Goal: Task Accomplishment & Management: Complete application form

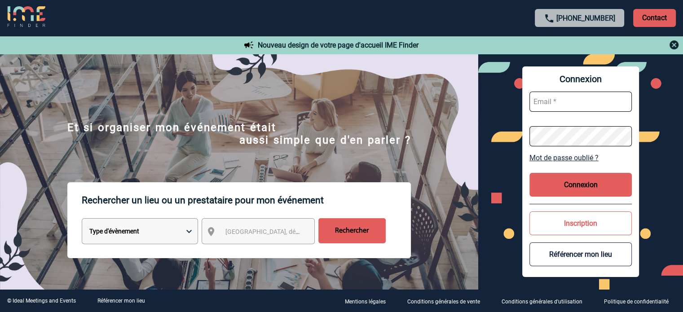
type input "jjandaux@ime-groupe.com"
click at [560, 179] on button "Connexion" at bounding box center [580, 185] width 102 height 24
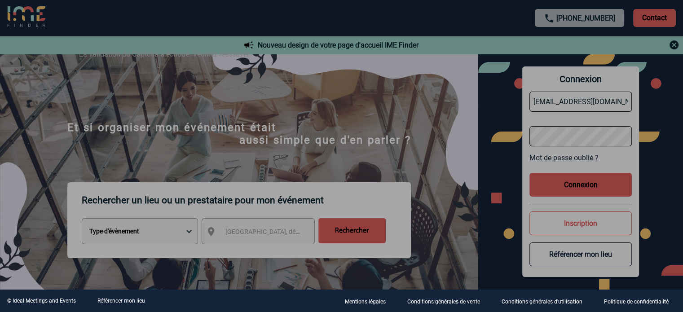
click at [447, 179] on div at bounding box center [341, 156] width 683 height 312
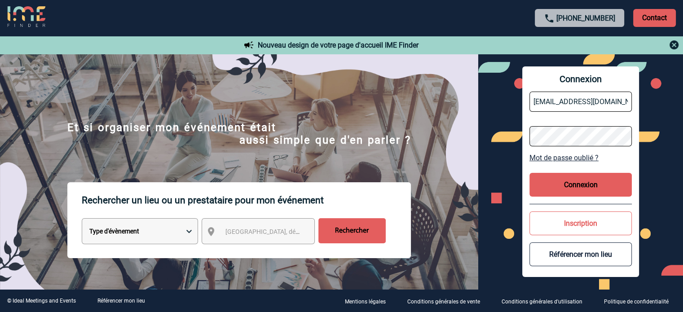
click at [574, 190] on button "Connexion" at bounding box center [580, 185] width 102 height 24
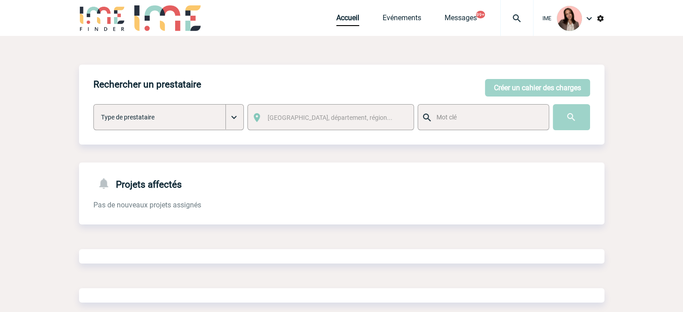
click at [511, 20] on img at bounding box center [517, 18] width 32 height 11
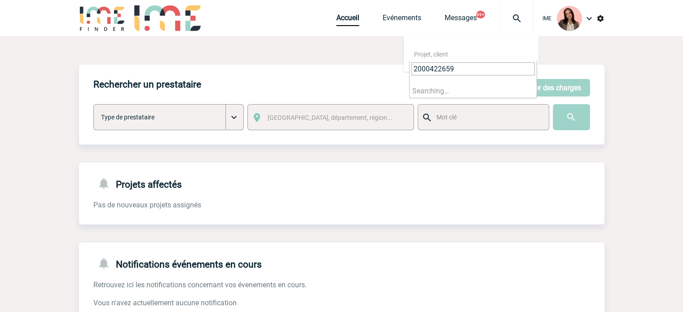
type input "2000422659"
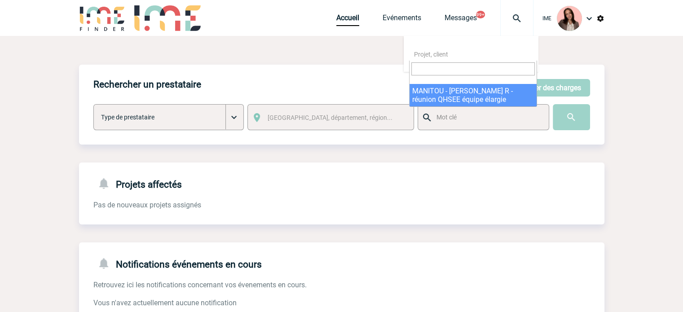
select select "22160"
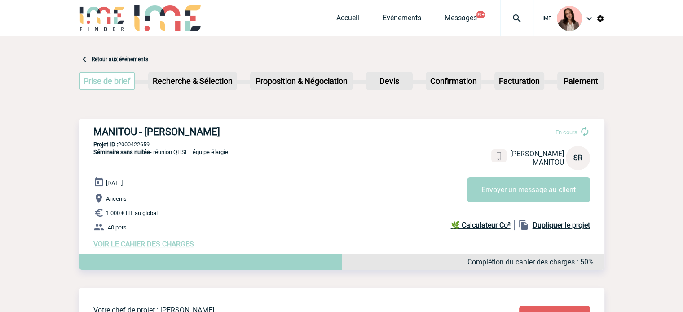
click at [515, 12] on div at bounding box center [516, 18] width 33 height 36
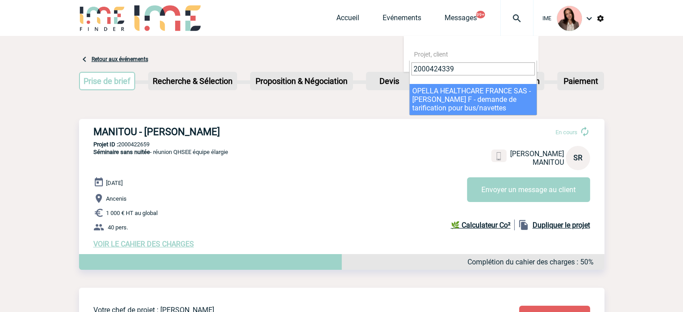
type input "2000424339"
select select "23840"
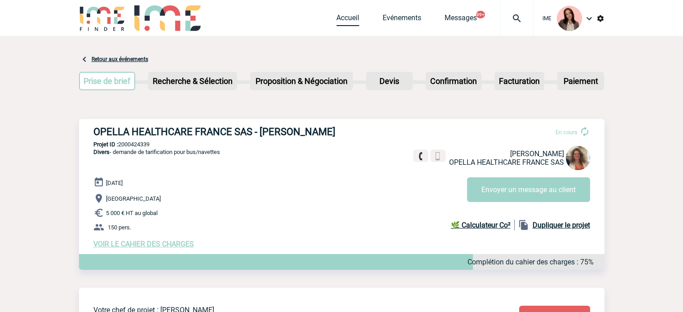
click at [343, 17] on link "Accueil" at bounding box center [347, 19] width 23 height 13
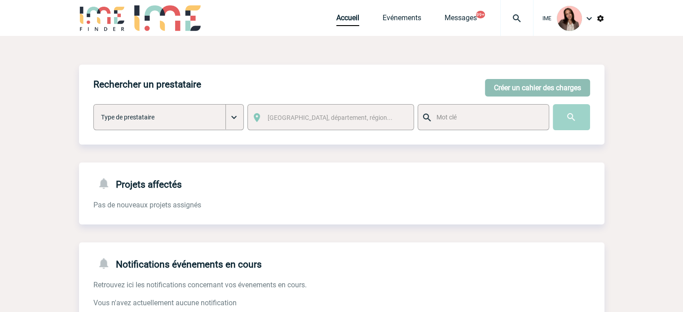
click at [546, 90] on button "Créer un cahier des charges" at bounding box center [537, 88] width 105 height 18
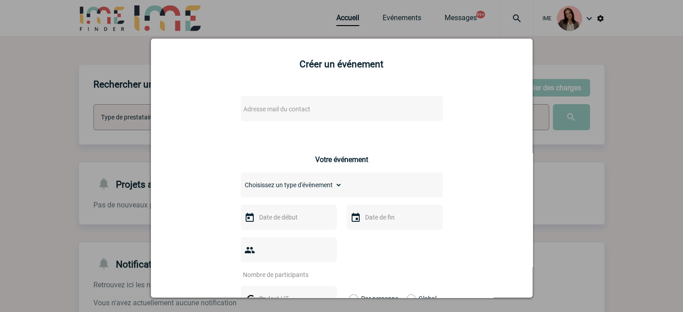
click at [299, 111] on span "Adresse mail du contact" at bounding box center [276, 108] width 67 height 7
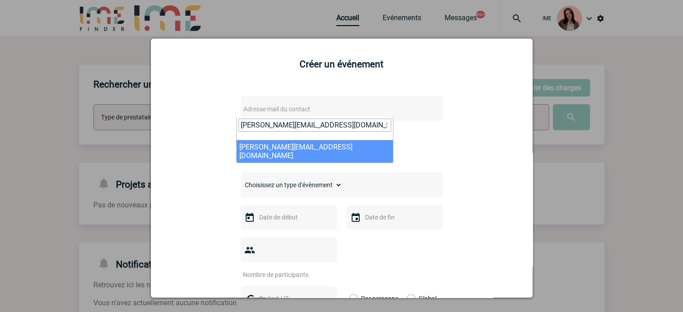
type input "vanessa.levy@novartis.com"
select select "131118"
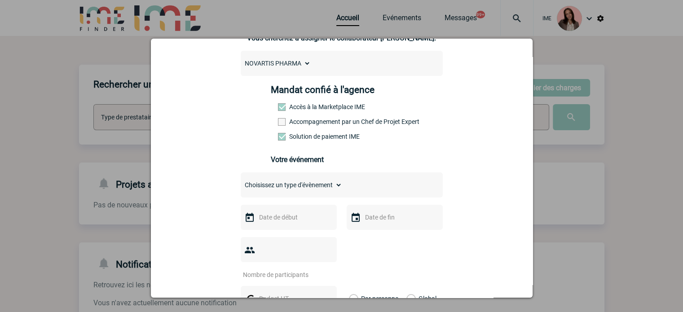
scroll to position [135, 0]
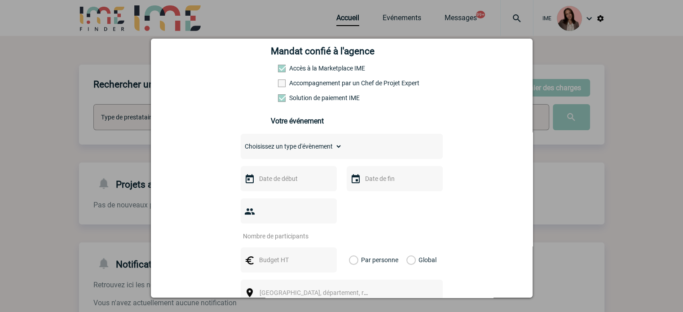
click at [278, 147] on select "Choisissez un type d'évènement Séminaire avec nuitée Séminaire sans nuitée Repa…" at bounding box center [291, 146] width 101 height 13
select select "3"
click at [241, 143] on select "Choisissez un type d'évènement Séminaire avec nuitée Séminaire sans nuitée Repa…" at bounding box center [291, 146] width 101 height 13
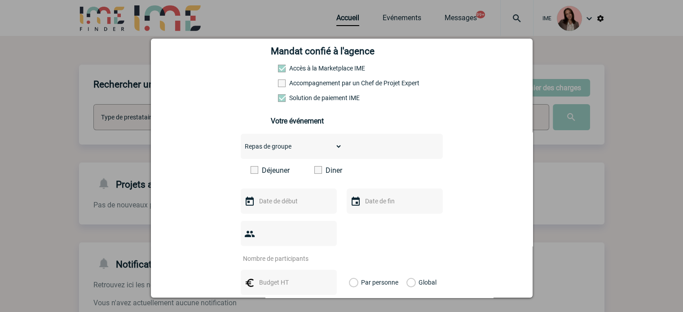
click at [306, 170] on div "Déjeuner Diner" at bounding box center [342, 173] width 202 height 15
click at [314, 174] on span at bounding box center [318, 170] width 8 height 8
click at [0, 0] on input "Diner" at bounding box center [0, 0] width 0 height 0
click at [292, 201] on input "text" at bounding box center [288, 201] width 62 height 12
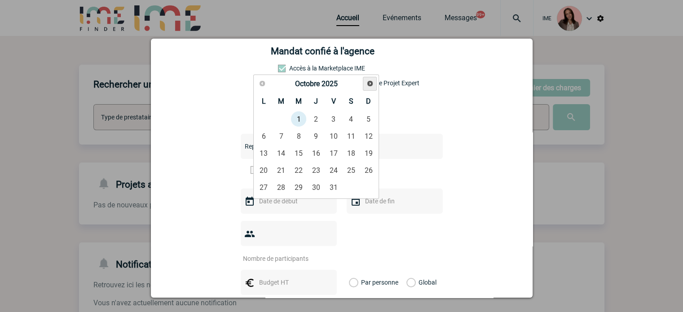
click at [368, 82] on span "Suivant" at bounding box center [369, 83] width 7 height 7
click at [265, 84] on span "Précédent" at bounding box center [262, 83] width 7 height 7
click at [281, 155] on link "16" at bounding box center [281, 153] width 17 height 16
type input "16-12-2025"
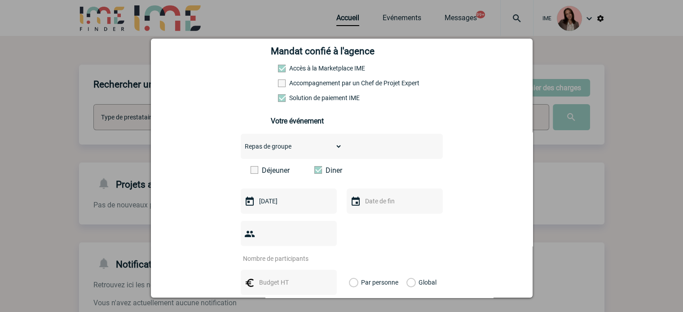
click at [382, 211] on div at bounding box center [395, 201] width 96 height 25
click at [384, 206] on input "text" at bounding box center [394, 201] width 62 height 12
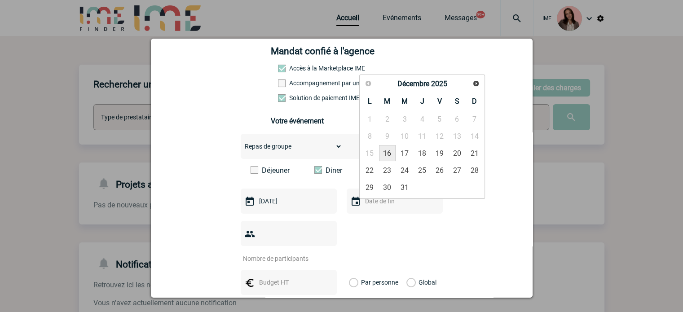
click at [388, 158] on link "16" at bounding box center [387, 153] width 17 height 16
type input "16-12-2025"
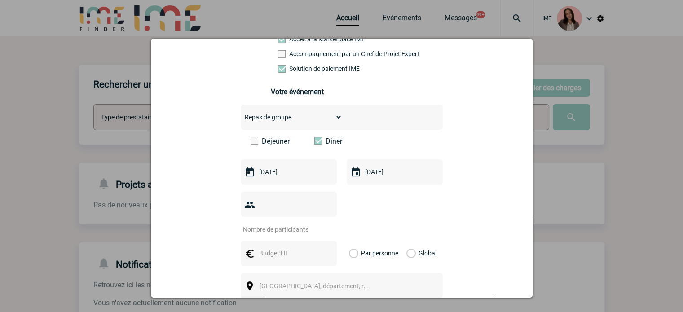
scroll to position [180, 0]
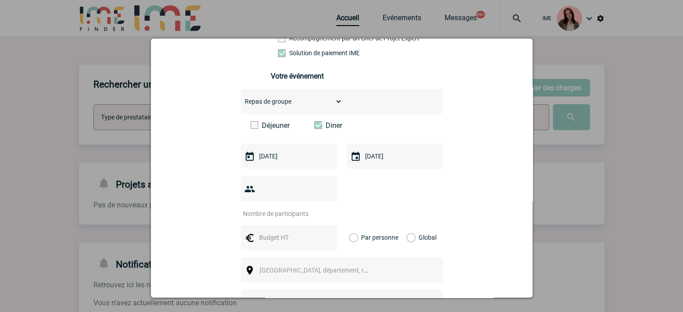
click at [277, 208] on input "number" at bounding box center [283, 214] width 84 height 12
type input "30"
click at [277, 232] on input "text" at bounding box center [288, 238] width 62 height 12
type input "2525"
click at [410, 225] on label "Global" at bounding box center [409, 237] width 6 height 25
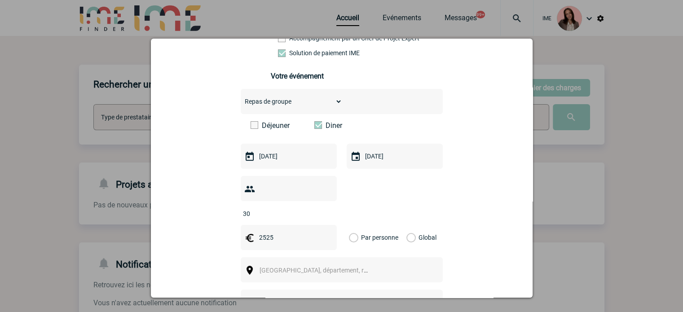
click at [0, 0] on input "Global" at bounding box center [0, 0] width 0 height 0
click at [275, 267] on span "[GEOGRAPHIC_DATA], département, région..." at bounding box center [321, 270] width 125 height 7
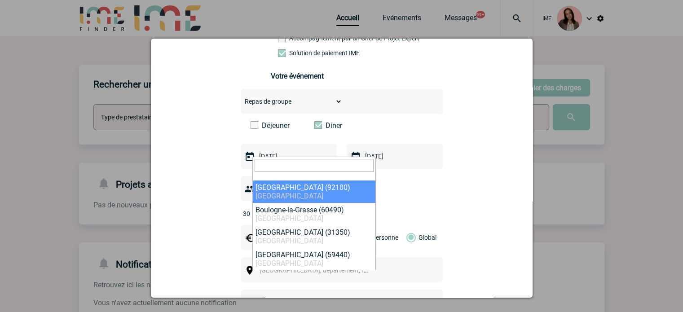
select select "30"
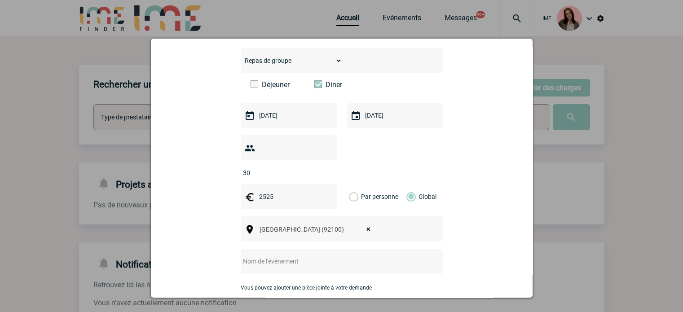
scroll to position [269, 0]
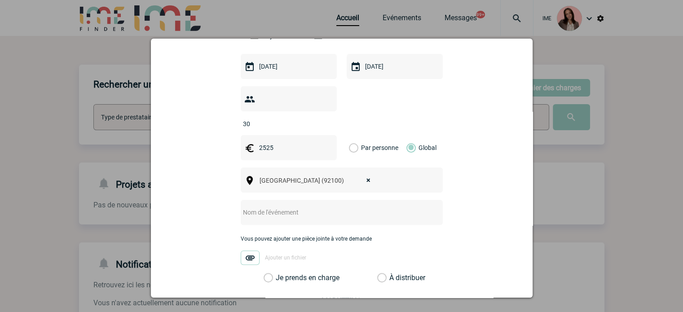
click at [271, 207] on input "text" at bounding box center [330, 213] width 178 height 12
drag, startPoint x: 295, startPoint y: 196, endPoint x: 329, endPoint y: 196, distance: 33.7
click at [329, 207] on input "CENTRALISATION - Ra" at bounding box center [330, 213] width 178 height 12
paste input "disson BLU Hôtel, Paris Boulogne"
type input "CENTRALISATION - Radisson BLU Hôtel, Paris Boulogne"
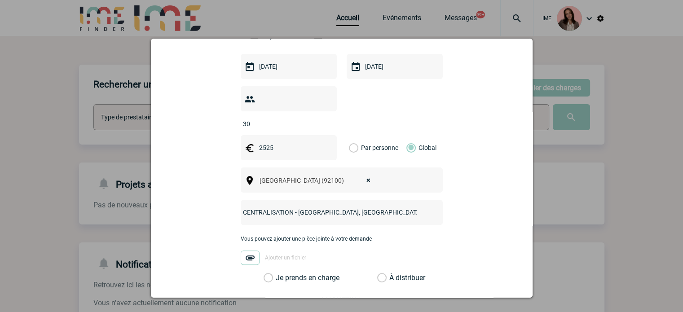
click at [279, 273] on label "Je prends en charge" at bounding box center [271, 277] width 15 height 9
click at [0, 0] on input "Je prends en charge" at bounding box center [0, 0] width 0 height 0
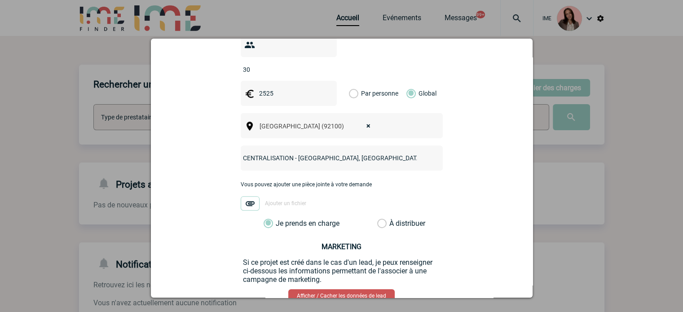
scroll to position [359, 0]
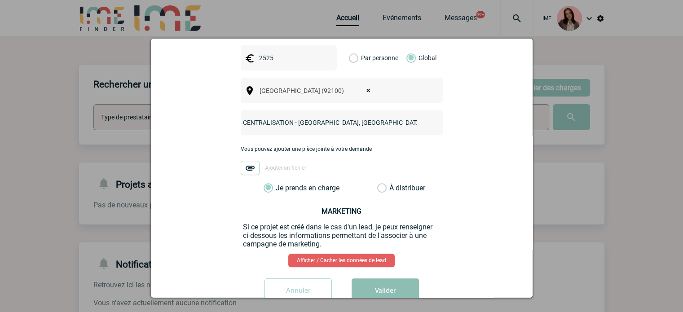
click at [384, 280] on button "Valider" at bounding box center [385, 290] width 67 height 25
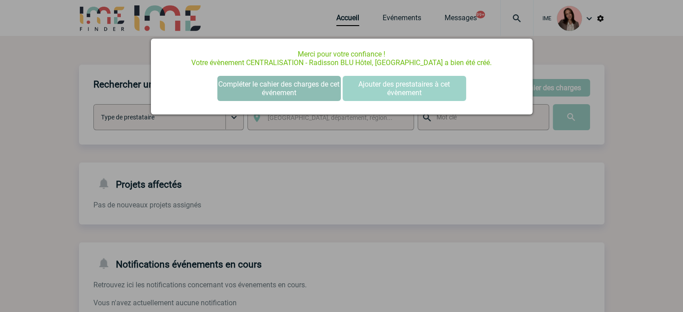
click at [252, 82] on button "Compléter le cahier des charges de cet événement" at bounding box center [278, 88] width 123 height 25
click at [286, 89] on button "Compléter le cahier des charges de cet événement" at bounding box center [278, 88] width 123 height 25
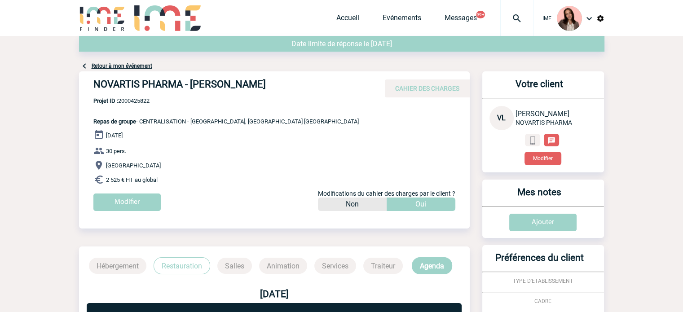
click at [141, 103] on span "Projet ID : 2000425822" at bounding box center [225, 100] width 265 height 7
copy span "2000425822"
drag, startPoint x: 116, startPoint y: 82, endPoint x: 257, endPoint y: 82, distance: 141.4
click at [257, 82] on div "NOVARTIS PHARMA - Vanessa LEVY CAHIER DES CHARGES" at bounding box center [274, 84] width 391 height 26
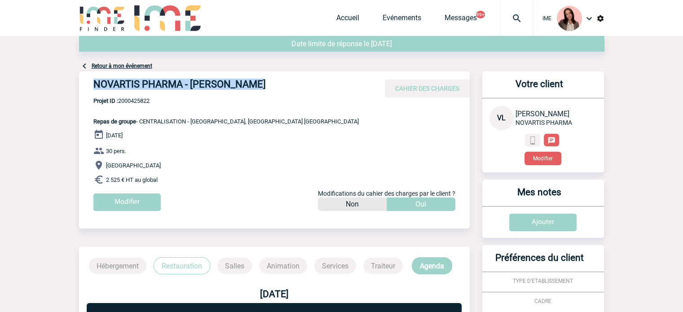
copy h4 "NOVARTIS PHARMA - Vanessa LEVY"
click at [141, 103] on span "Projet ID : 2000425822" at bounding box center [225, 100] width 265 height 7
copy span "2000425822"
drag, startPoint x: 261, startPoint y: 142, endPoint x: 305, endPoint y: 116, distance: 51.1
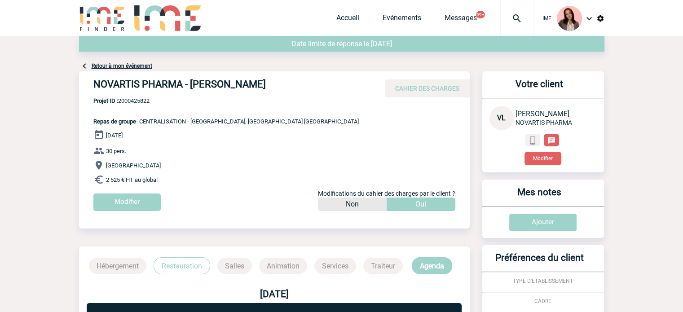
click at [262, 141] on div "16 Décembre 2025 30 pers. Boulogne-Billancourt 2 525 € HT au global Modifier Mo…" at bounding box center [281, 173] width 376 height 88
drag, startPoint x: 235, startPoint y: 120, endPoint x: 191, endPoint y: 119, distance: 43.6
click at [190, 119] on div "NOVARTIS PHARMA - Vanessa LEVY CAHIER DES CHARGES NOVARTIS PHARMA - Vanessa LEV…" at bounding box center [274, 144] width 391 height 146
copy span "Radisson BLU Hôtel, Paris Boulogne"
click at [345, 18] on link "Accueil" at bounding box center [347, 19] width 23 height 13
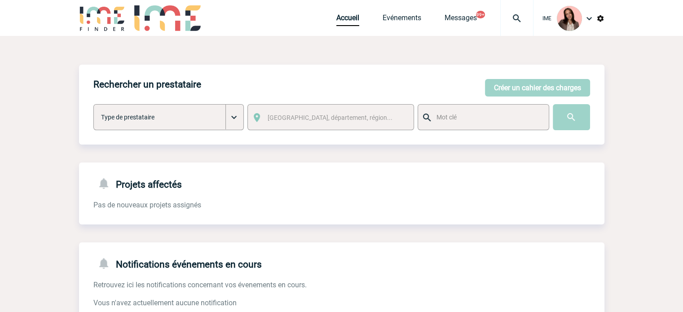
click at [524, 22] on img at bounding box center [517, 18] width 32 height 11
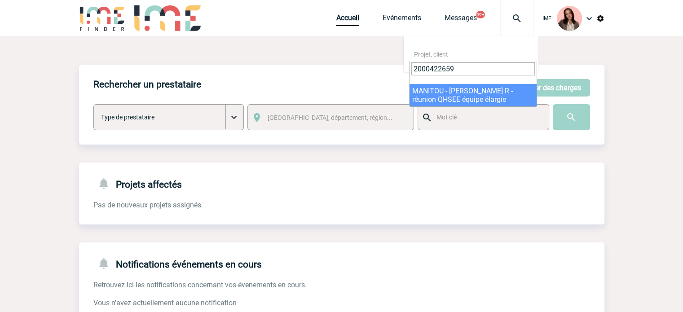
type input "2000422659"
select select "22160"
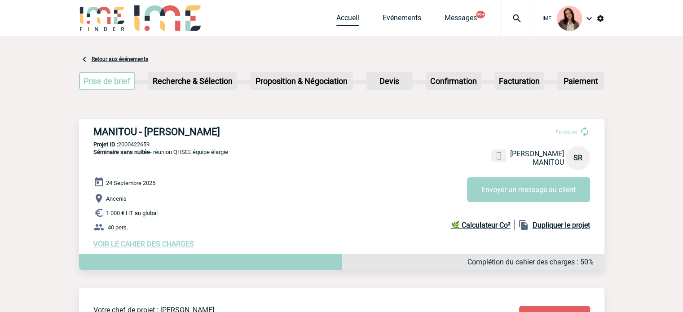
click at [353, 23] on link "Accueil" at bounding box center [347, 19] width 23 height 13
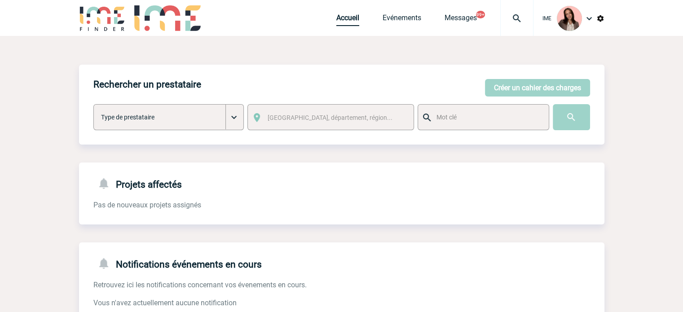
click at [340, 15] on link "Accueil" at bounding box center [347, 19] width 23 height 13
